Goal: Navigation & Orientation: Find specific page/section

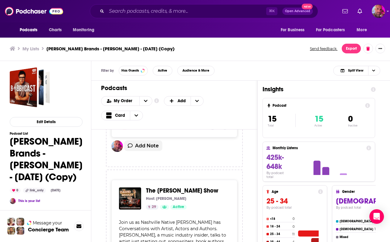
scroll to position [928, 0]
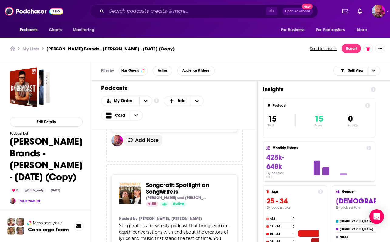
scroll to position [1510, 0]
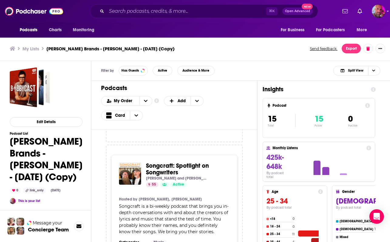
click at [238, 174] on div "Songcraft: Spotlight on Songwriters Paul Duncan and Scott B. Bomar 55 Active Ho…" at bounding box center [174, 234] width 126 height 158
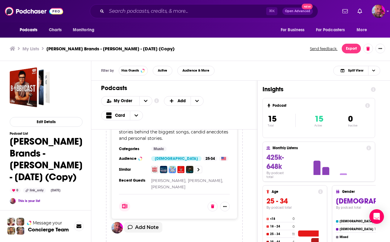
scroll to position [0, 0]
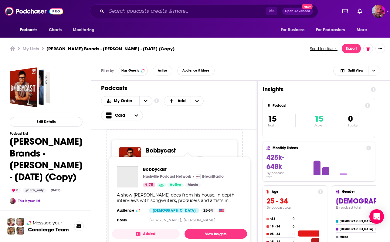
click at [191, 153] on span "Bobbycast" at bounding box center [185, 151] width 79 height 7
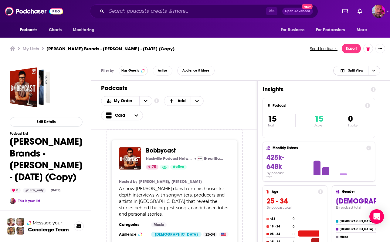
click at [373, 72] on icon "Choose View" at bounding box center [373, 70] width 3 height 3
click at [367, 88] on div "Podcast Only" at bounding box center [356, 91] width 47 height 10
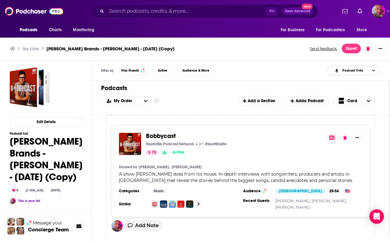
click at [282, 130] on div "Bobbycast Nashville Podcast Network iHeartRadio 75 Active Hosted by Bobby Bones…" at bounding box center [240, 171] width 258 height 92
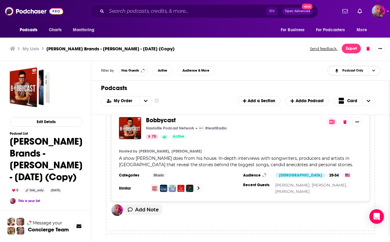
scroll to position [3, 0]
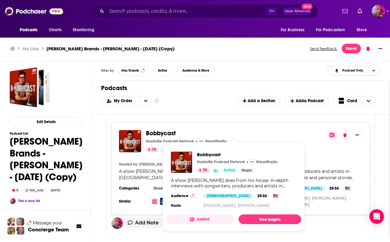
click at [163, 134] on span "Bobbycast" at bounding box center [161, 134] width 30 height 8
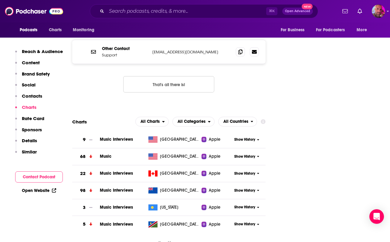
scroll to position [802, 0]
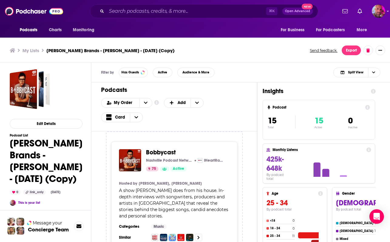
click at [76, 53] on h3 "[PERSON_NAME] Brands - [PERSON_NAME] - [DATE] (Copy)" at bounding box center [110, 51] width 128 height 6
click at [40, 154] on h1 "[PERSON_NAME] Brands - [PERSON_NAME] - [DATE] (Copy)" at bounding box center [46, 161] width 73 height 47
click at [33, 203] on link "This is your list" at bounding box center [29, 203] width 22 height 4
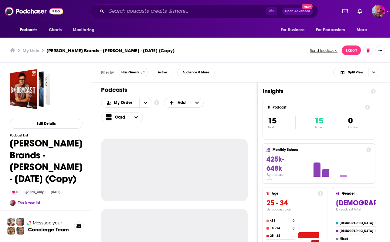
scroll to position [2, 0]
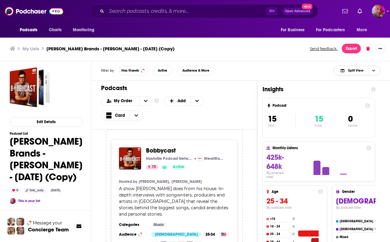
click at [373, 70] on icon "Choose View" at bounding box center [373, 71] width 3 height 2
click at [368, 93] on span "Podcast Only" at bounding box center [361, 90] width 30 height 3
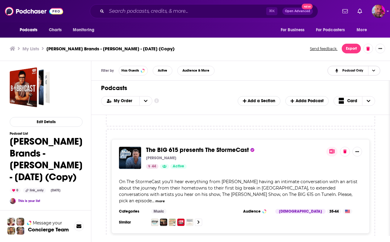
scroll to position [129, 0]
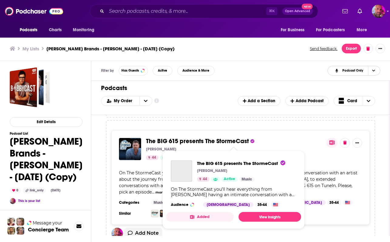
click at [228, 145] on span "The BIG 615 presents The StormeCast" at bounding box center [197, 142] width 103 height 8
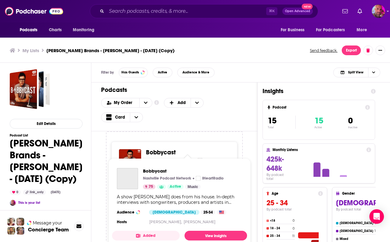
click at [163, 151] on span "Bobbycast" at bounding box center [161, 153] width 30 height 8
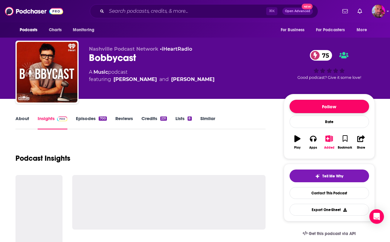
click at [303, 107] on button "Follow" at bounding box center [330, 106] width 80 height 13
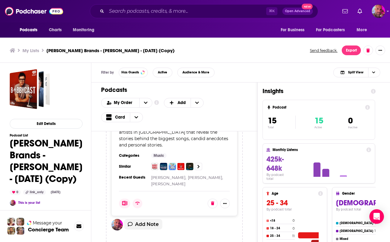
scroll to position [140, 0]
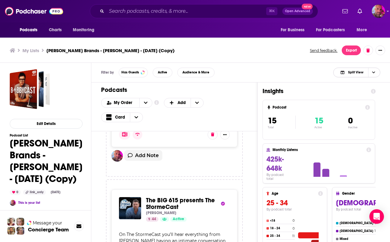
click at [369, 73] on span "Choose View" at bounding box center [373, 72] width 10 height 9
click at [366, 95] on div "Podcast Only" at bounding box center [356, 93] width 47 height 10
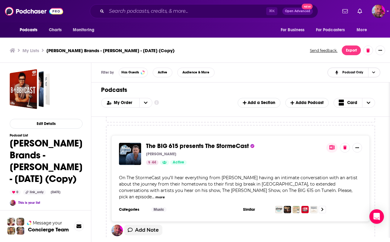
scroll to position [129, 0]
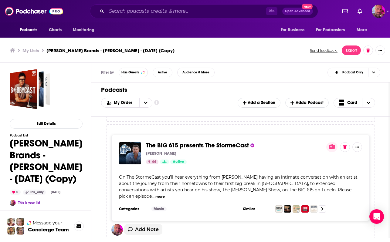
click at [333, 150] on button at bounding box center [331, 147] width 11 height 10
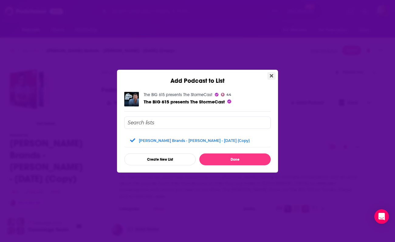
click at [273, 77] on button "Close" at bounding box center [271, 76] width 8 height 8
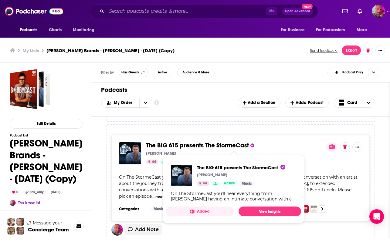
click at [214, 144] on span "The BIG 615 presents The StormeCast" at bounding box center [197, 146] width 103 height 8
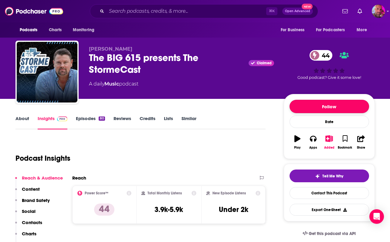
click at [325, 107] on button "Follow" at bounding box center [330, 106] width 80 height 13
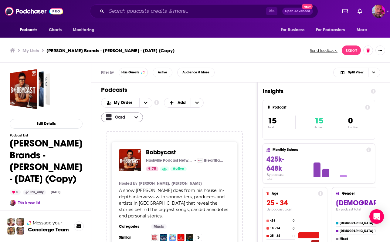
scroll to position [2, 0]
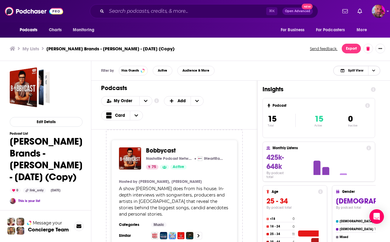
click at [374, 74] on span "Choose View" at bounding box center [373, 70] width 10 height 9
click at [370, 93] on div "Podcast Only" at bounding box center [356, 91] width 47 height 10
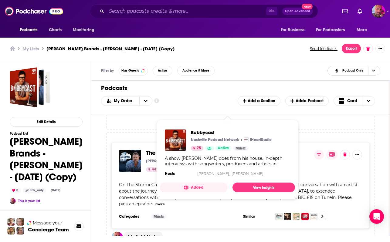
click at [215, 205] on div "The BIG 615 presents The StormeCast [PERSON_NAME] 44 Active On The StormeCast y…" at bounding box center [240, 185] width 258 height 87
